Goal: Find specific page/section: Find specific page/section

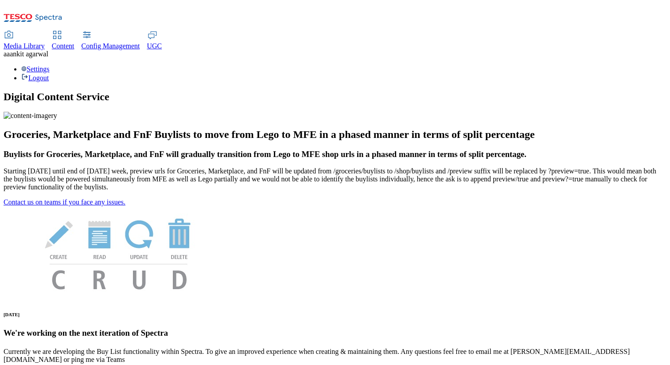
click at [45, 42] on span "Media Library" at bounding box center [24, 46] width 41 height 8
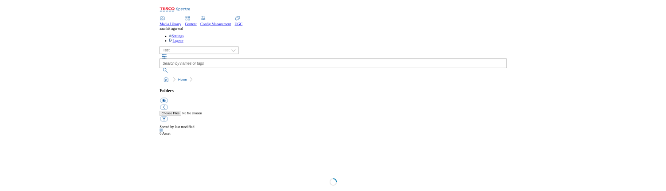
scroll to position [0, 0]
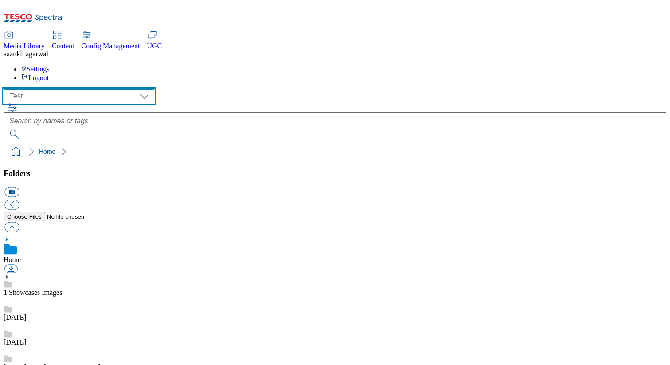
click at [71, 89] on select "All all CE Clubcard Boost UK Clubcard Marketing Clubcard ROI clubcard-boost-uk …" at bounding box center [79, 96] width 151 height 14
click at [6, 89] on select "All all CE Clubcard Boost UK Clubcard Marketing Clubcard ROI clubcard-boost-uk …" at bounding box center [79, 96] width 151 height 14
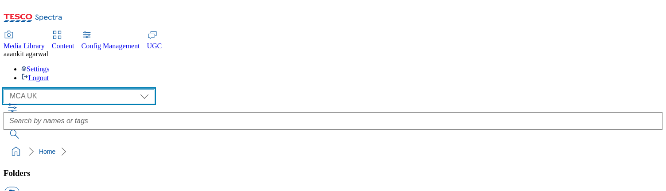
click at [66, 89] on select "All all CE Clubcard Boost UK Clubcard Marketing Clubcard ROI clubcard-boost-uk …" at bounding box center [79, 96] width 151 height 14
select select "flare-mca-th"
click at [6, 89] on select "All all CE Clubcard Boost UK Clubcard Marketing Clubcard ROI clubcard-boost-uk …" at bounding box center [79, 96] width 151 height 14
